Goal: Download file/media

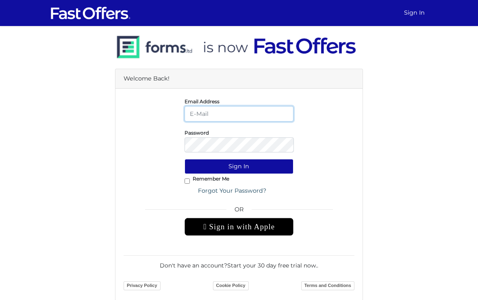
type input "[PERSON_NAME][EMAIL_ADDRESS][PERSON_NAME][DOMAIN_NAME]"
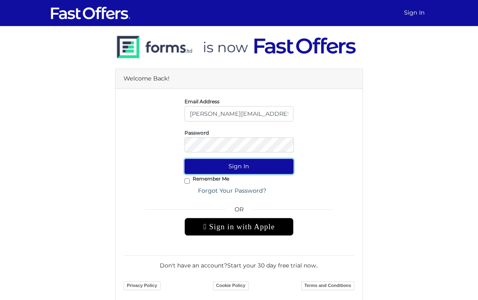
click at [235, 166] on button "Sign In" at bounding box center [239, 166] width 109 height 15
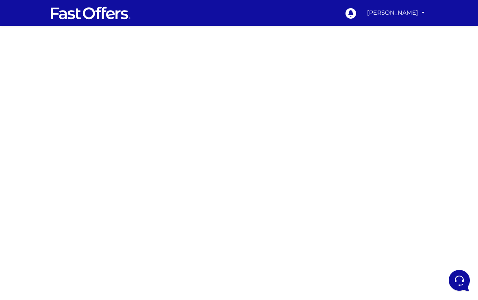
scroll to position [47, 0]
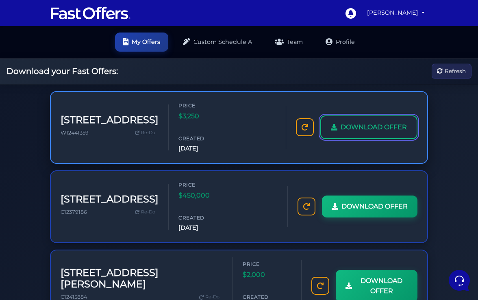
click at [387, 122] on span "DOWNLOAD OFFER" at bounding box center [374, 127] width 66 height 11
